Goal: Transaction & Acquisition: Purchase product/service

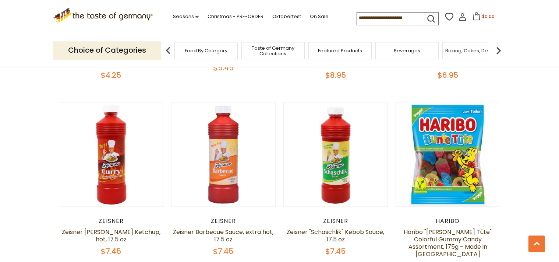
scroll to position [1651, 0]
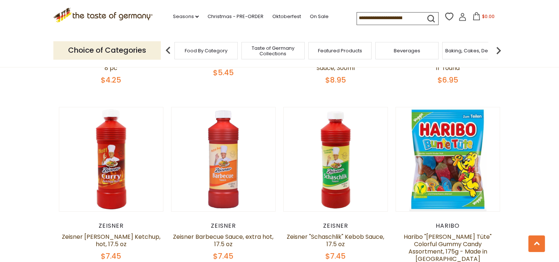
click at [191, 52] on span "Food By Category" at bounding box center [206, 51] width 43 height 6
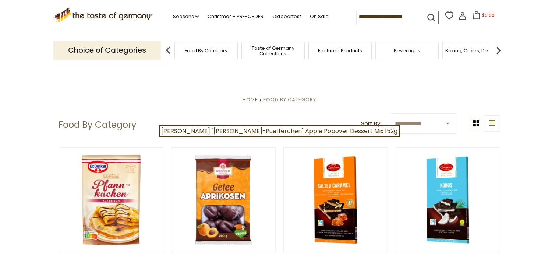
click at [284, 99] on span "Food By Category" at bounding box center [290, 99] width 53 height 7
click at [173, 15] on link "Seasons dropdown_arrow" at bounding box center [186, 17] width 26 height 8
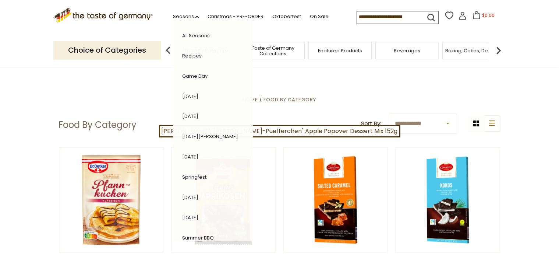
click at [377, 16] on input at bounding box center [388, 16] width 62 height 10
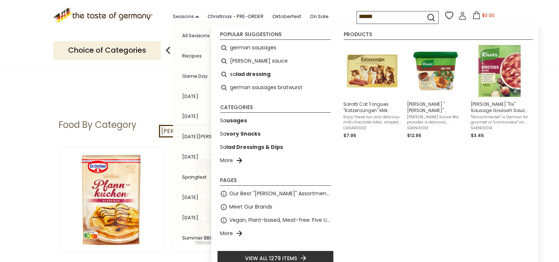
type input "*******"
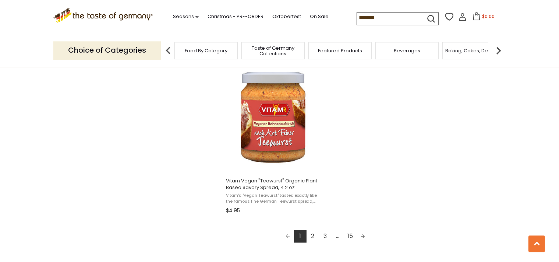
scroll to position [1284, 0]
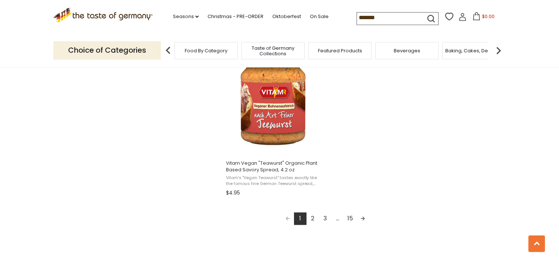
click at [312, 219] on link "2" at bounding box center [313, 218] width 13 height 13
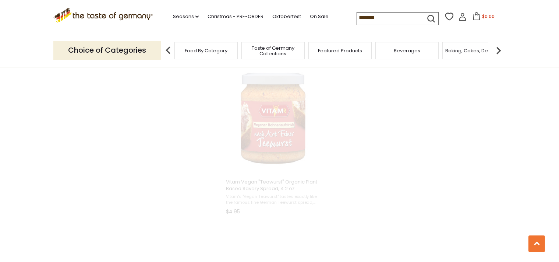
scroll to position [487, 0]
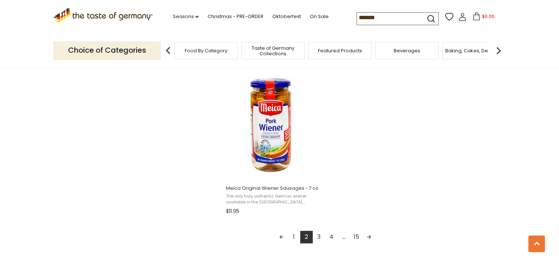
scroll to position [1284, 0]
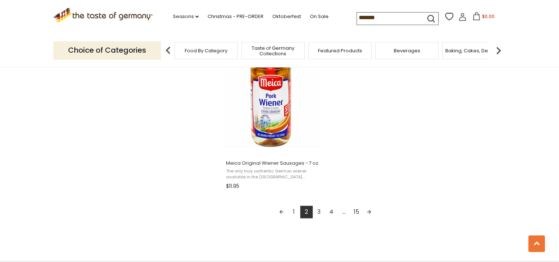
click at [318, 211] on link "3" at bounding box center [319, 212] width 13 height 13
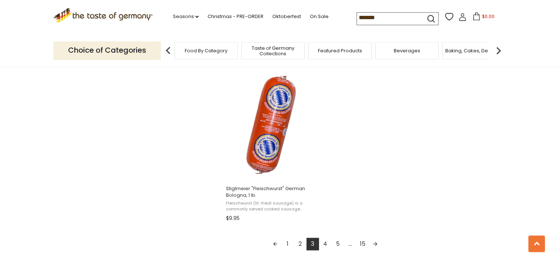
scroll to position [1284, 0]
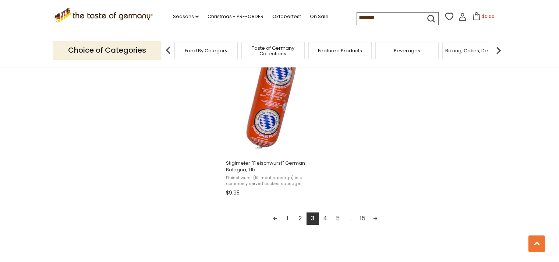
click at [327, 220] on link "4" at bounding box center [325, 218] width 13 height 13
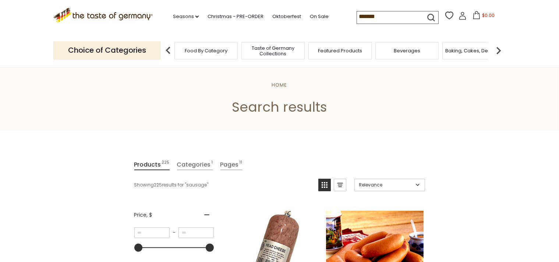
scroll to position [183, 0]
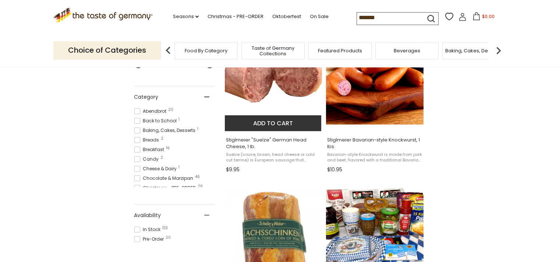
click at [277, 95] on img at bounding box center [274, 76] width 98 height 98
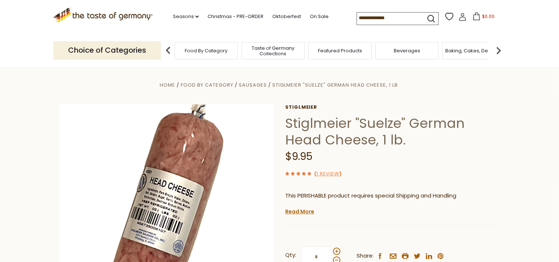
scroll to position [183, 0]
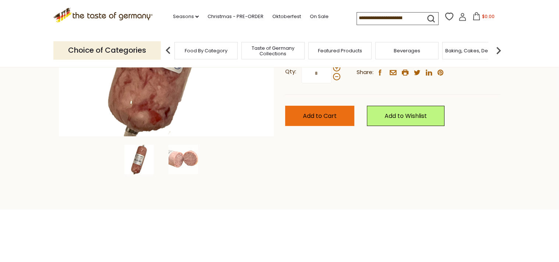
click at [332, 119] on span "Add to Cart" at bounding box center [320, 116] width 34 height 8
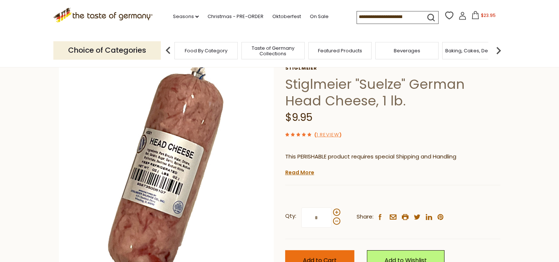
scroll to position [0, 0]
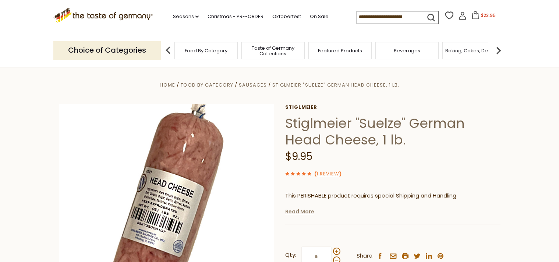
click at [296, 213] on link "Read More" at bounding box center [299, 211] width 29 height 7
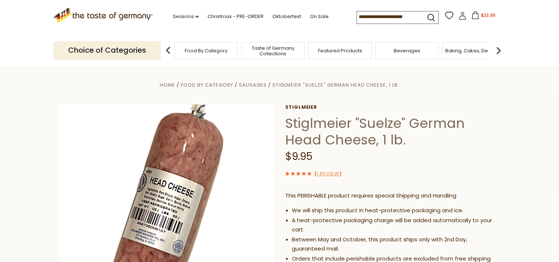
click at [481, 17] on span "$23.95" at bounding box center [488, 15] width 15 height 6
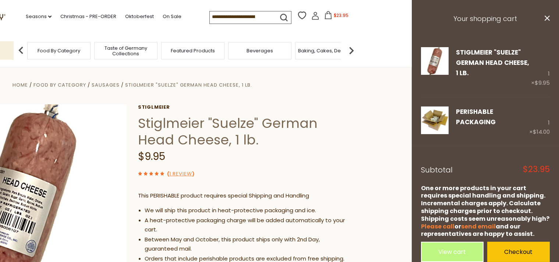
scroll to position [9, 0]
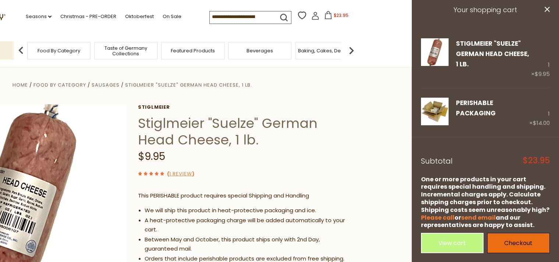
click at [510, 240] on link "Checkout" at bounding box center [518, 243] width 63 height 20
